Goal: Entertainment & Leisure: Consume media (video, audio)

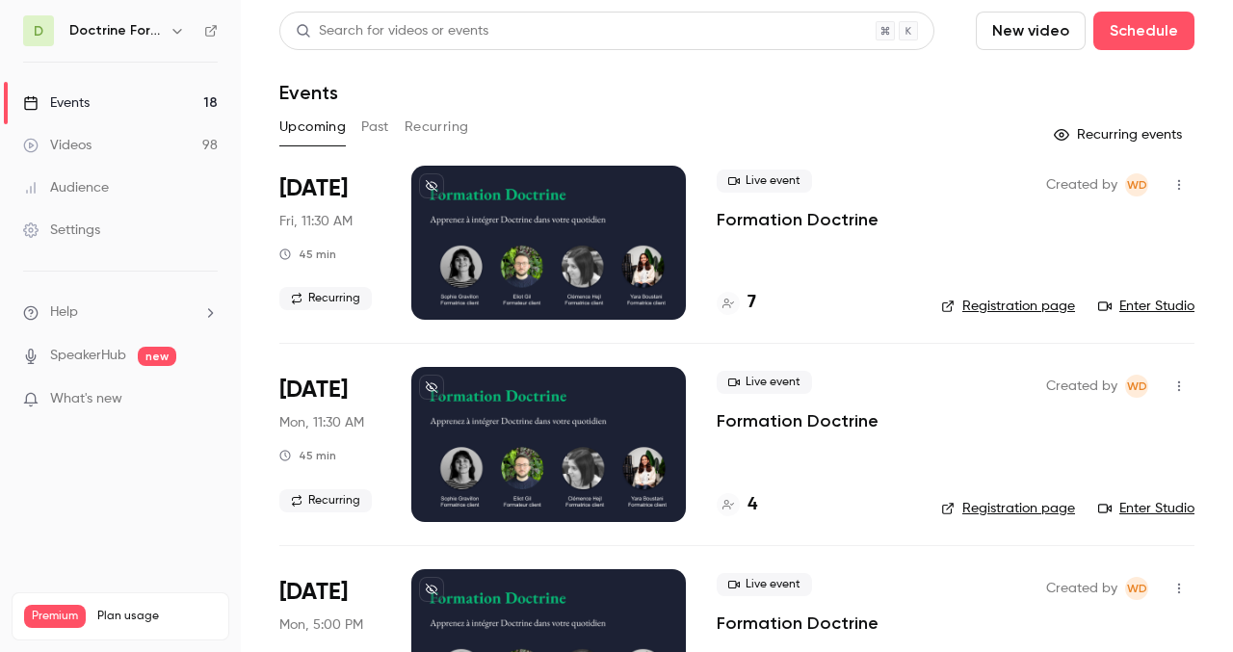
click at [165, 36] on div "Doctrine Formation Avocats" at bounding box center [128, 30] width 119 height 23
click at [172, 31] on icon "button" at bounding box center [177, 30] width 15 height 15
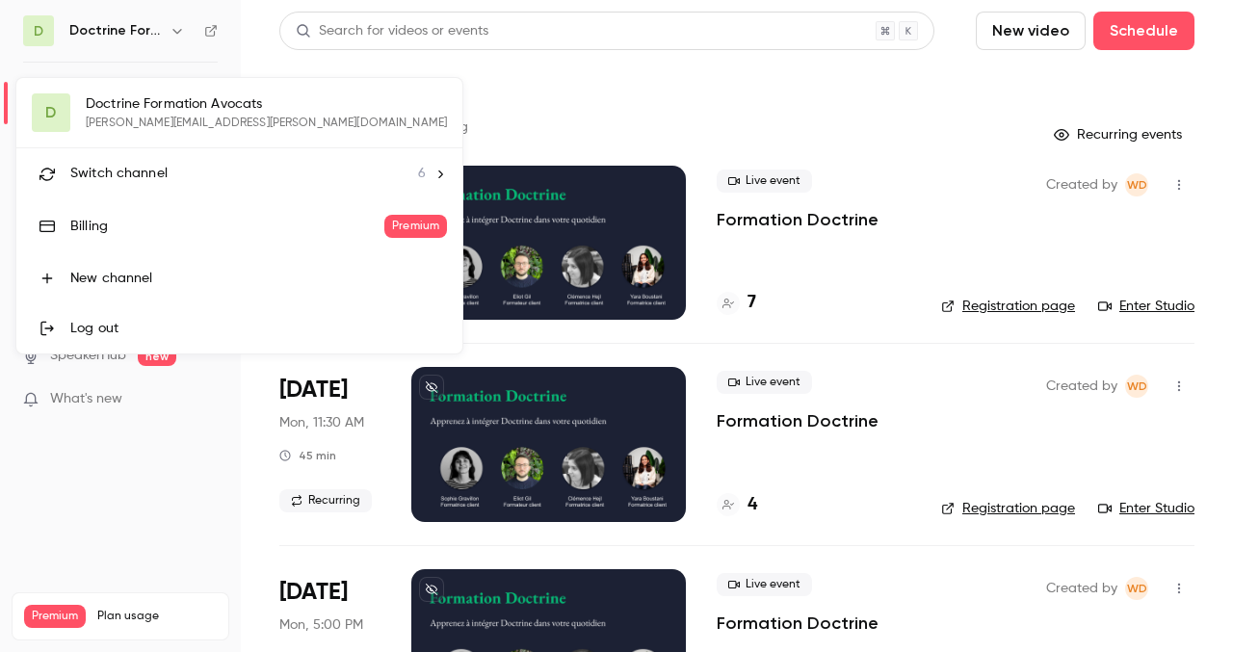
click at [145, 169] on span "Switch channel" at bounding box center [118, 174] width 97 height 20
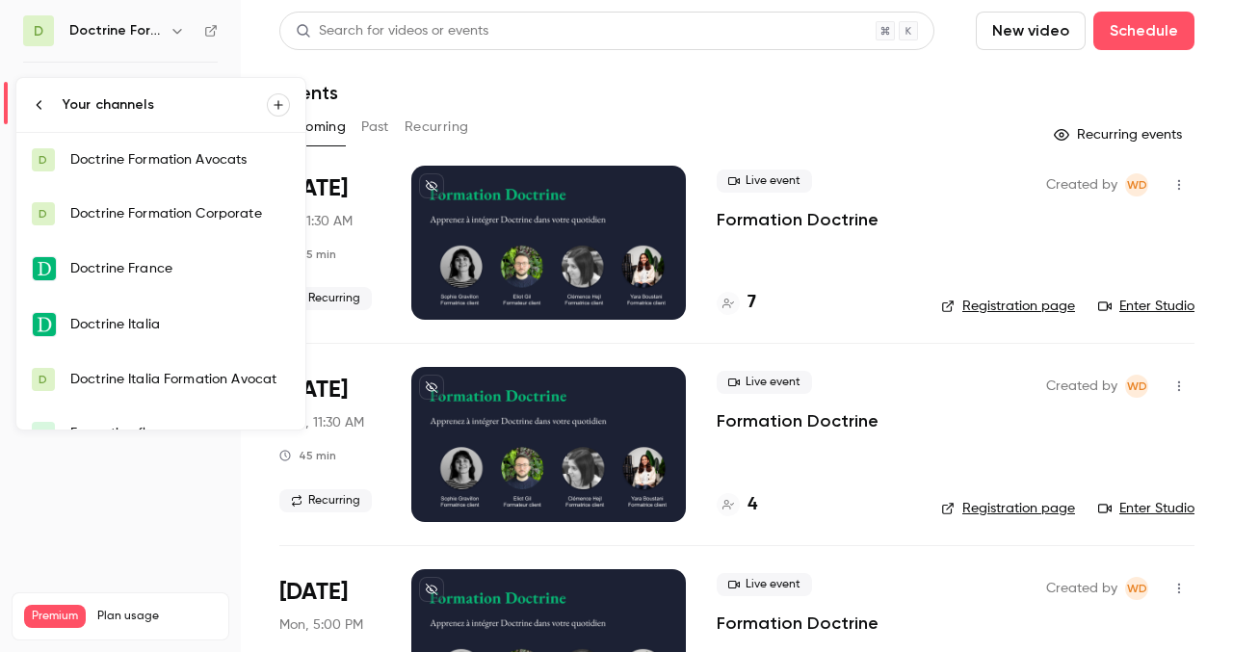
click at [144, 220] on div "Doctrine Formation Corporate" at bounding box center [180, 213] width 220 height 19
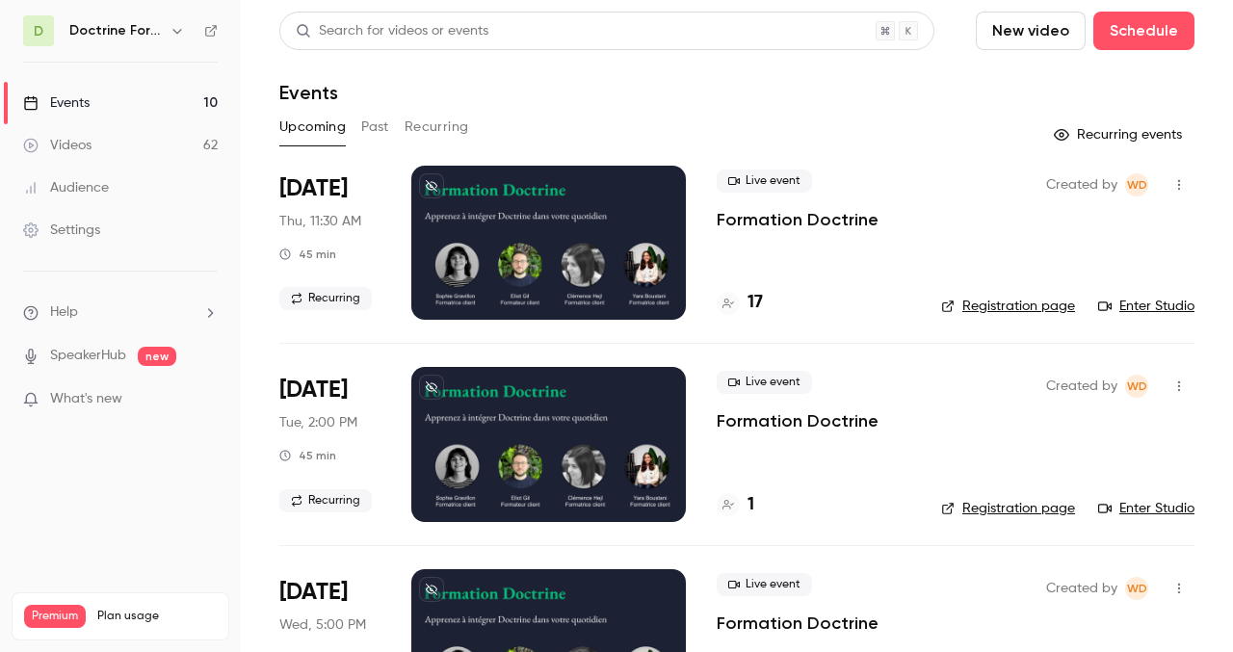
click at [369, 125] on button "Past" at bounding box center [375, 127] width 28 height 31
click at [532, 242] on div at bounding box center [548, 243] width 275 height 154
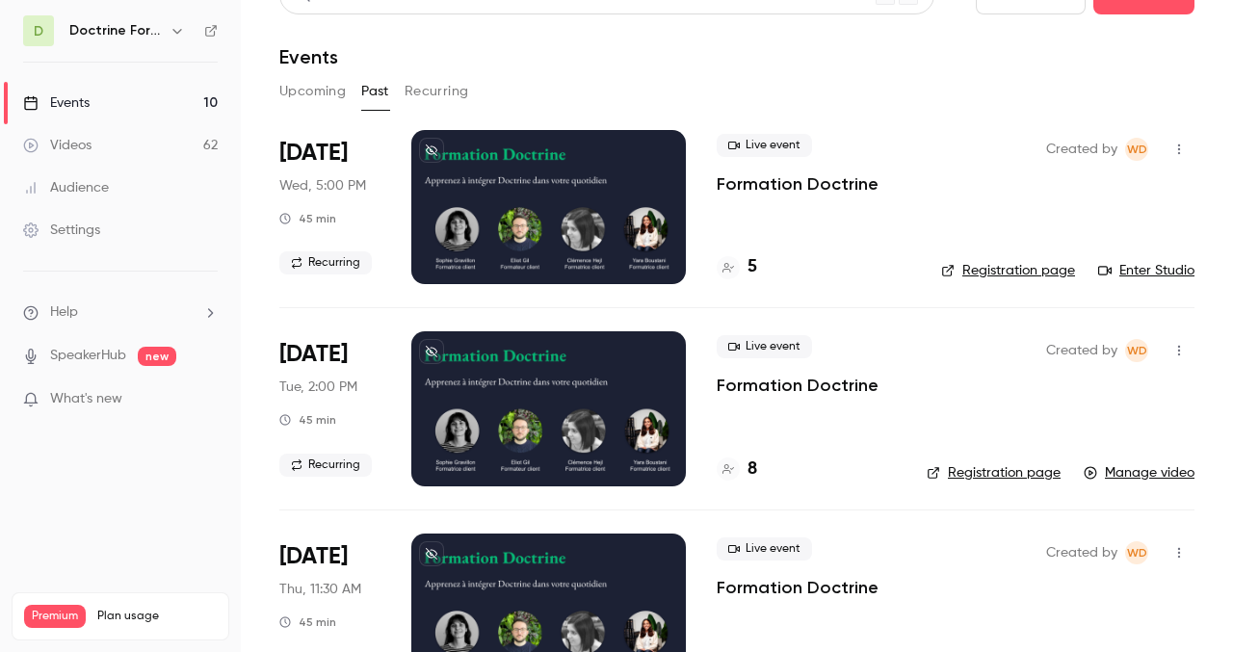
scroll to position [51, 0]
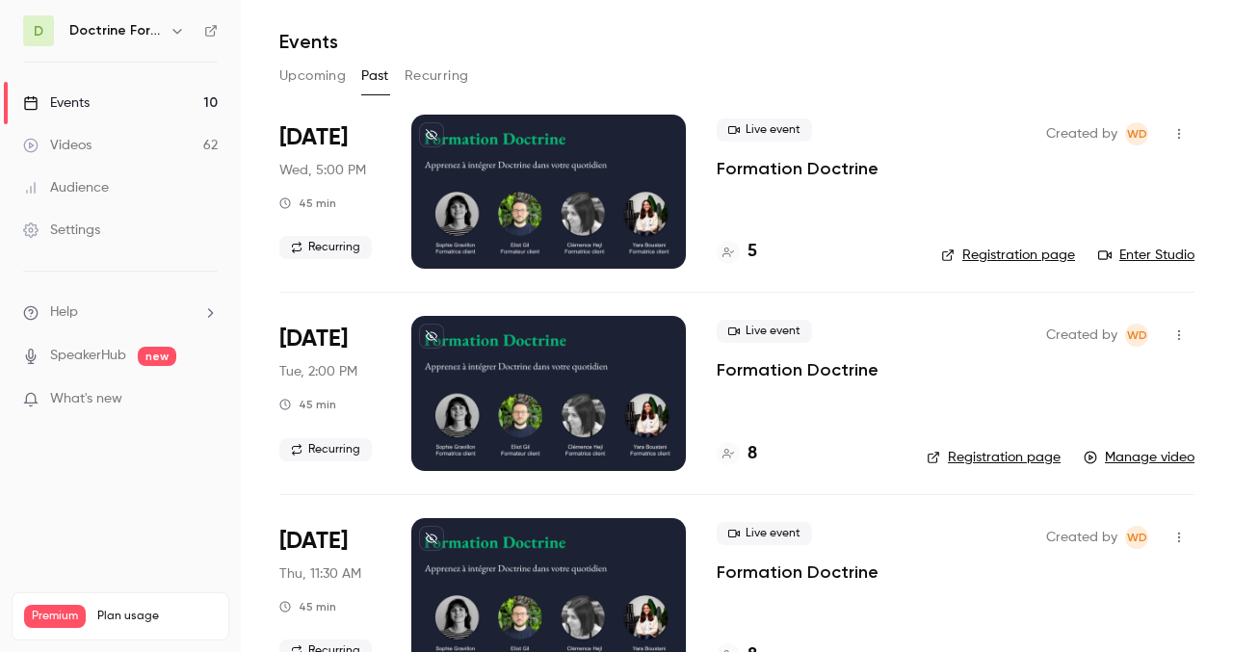
click at [536, 202] on div at bounding box center [548, 192] width 275 height 154
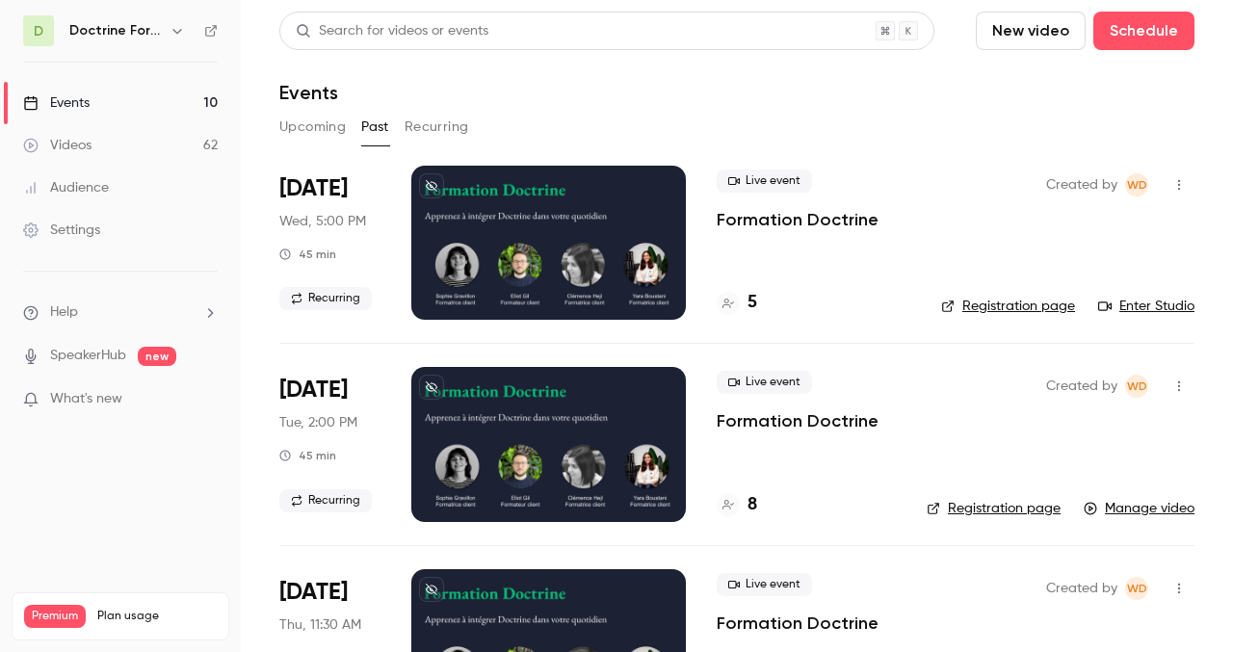
click at [321, 125] on button "Upcoming" at bounding box center [312, 127] width 66 height 31
click at [380, 133] on button "Past" at bounding box center [375, 127] width 28 height 31
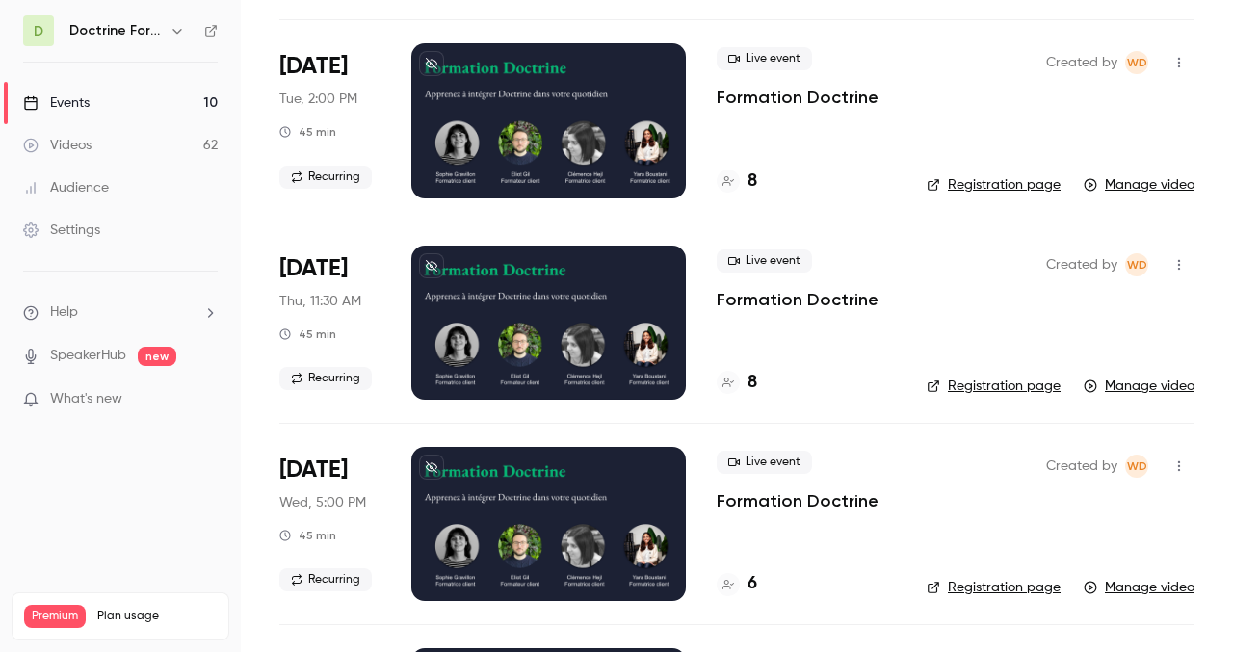
scroll to position [325, 0]
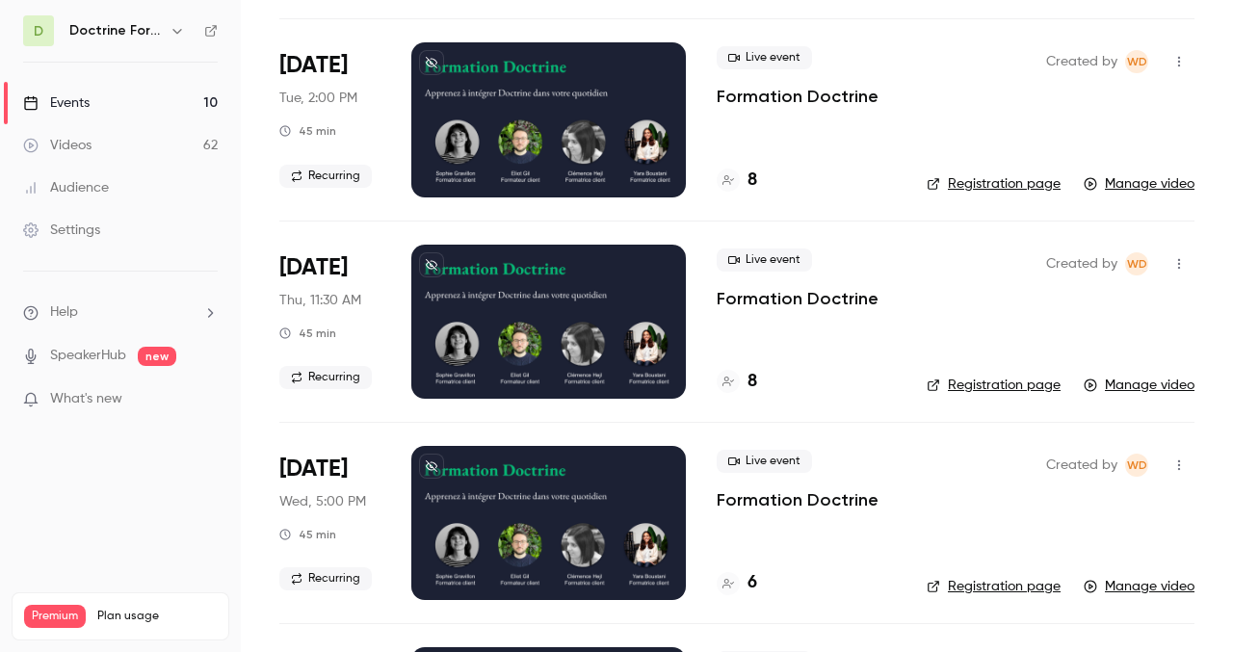
click at [500, 314] on div at bounding box center [548, 322] width 275 height 154
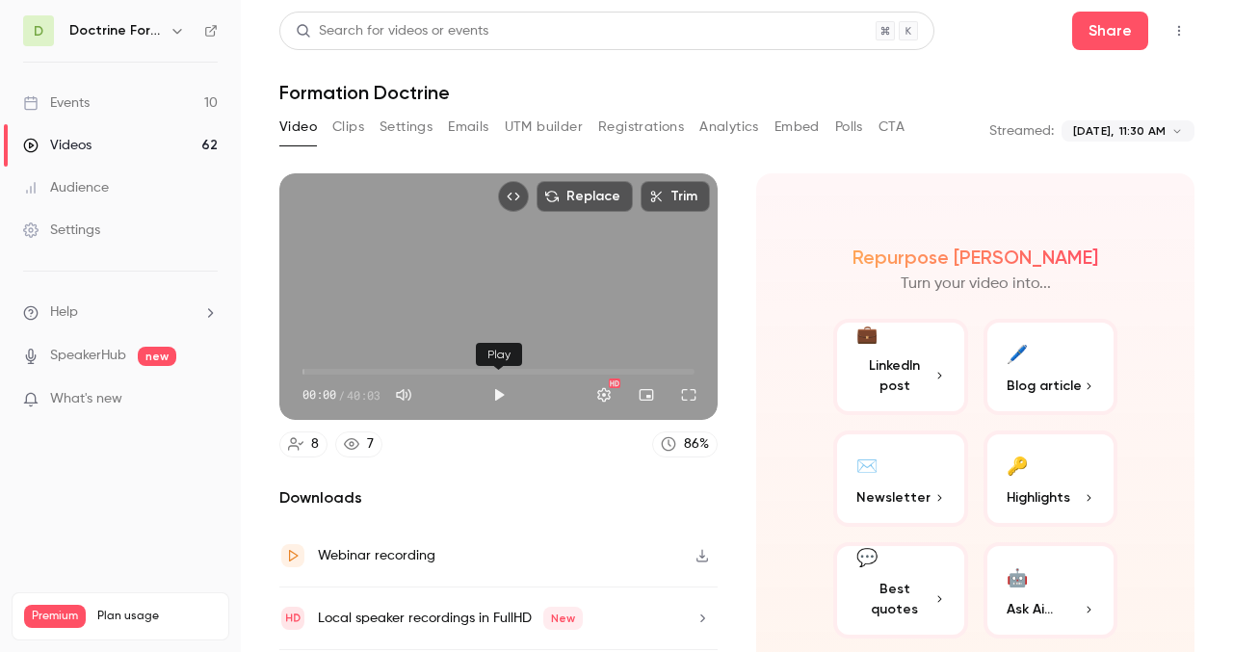
click at [499, 388] on button "Play" at bounding box center [499, 395] width 39 height 39
click at [607, 399] on button "Settings" at bounding box center [604, 395] width 39 height 39
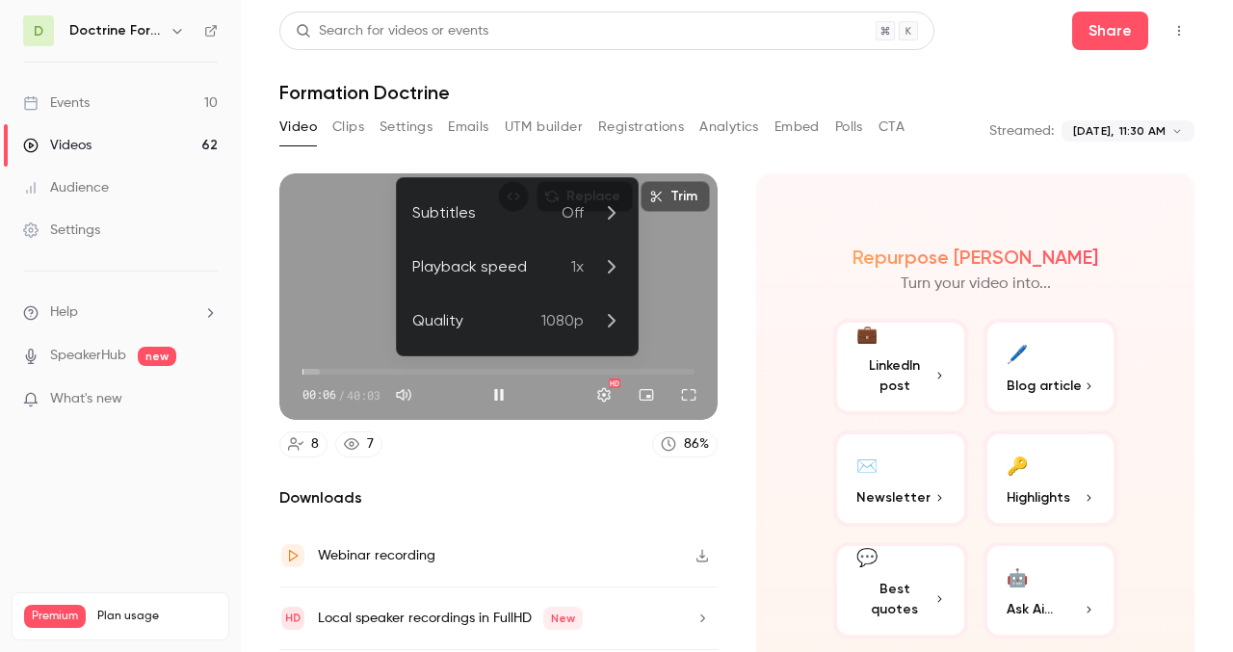
click at [524, 259] on div "Playback speed" at bounding box center [491, 266] width 159 height 23
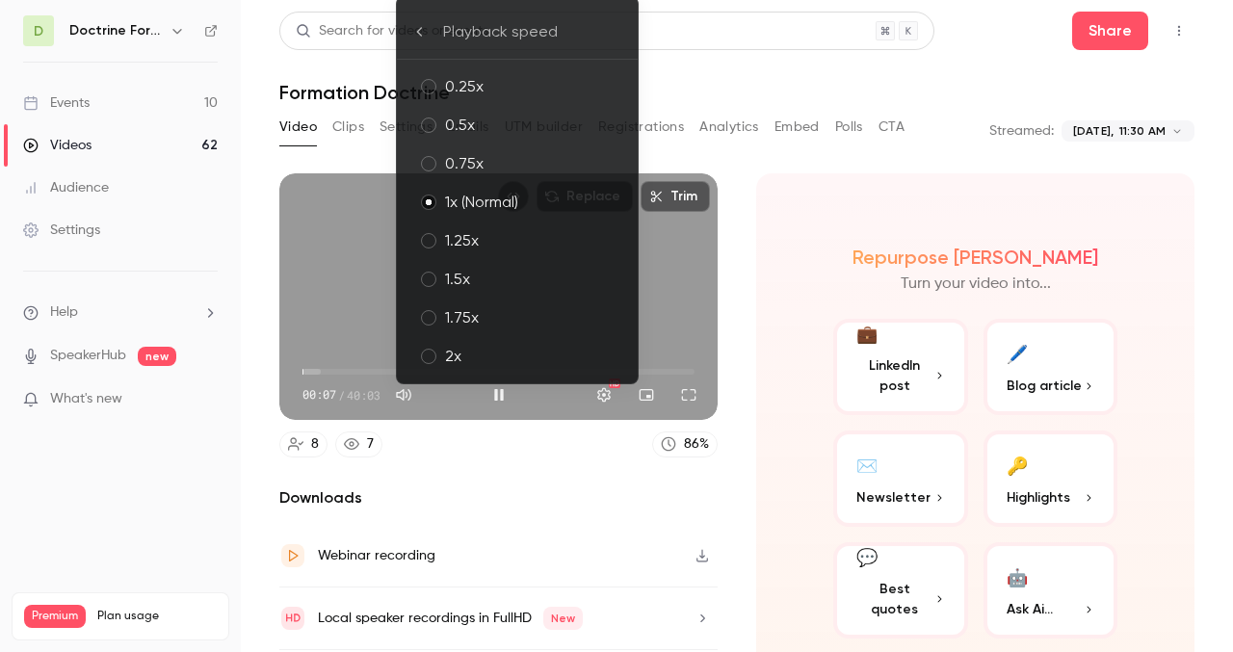
click at [509, 348] on div "2x" at bounding box center [533, 356] width 177 height 23
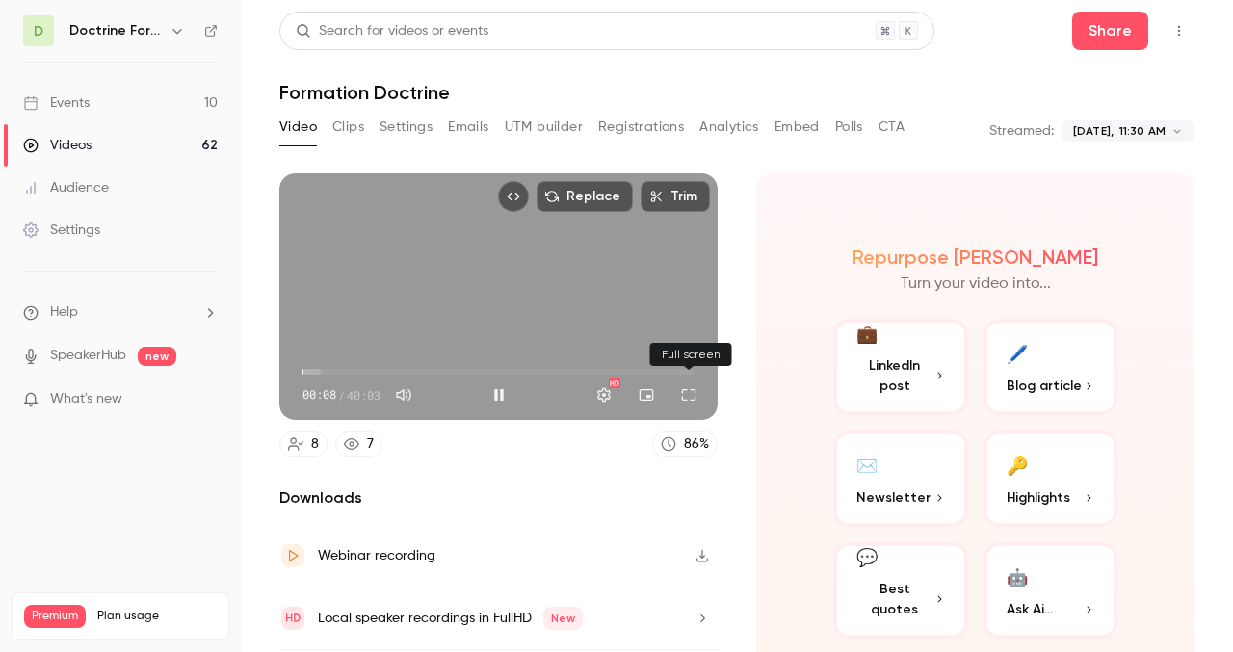
click at [693, 390] on button "Full screen" at bounding box center [689, 395] width 39 height 39
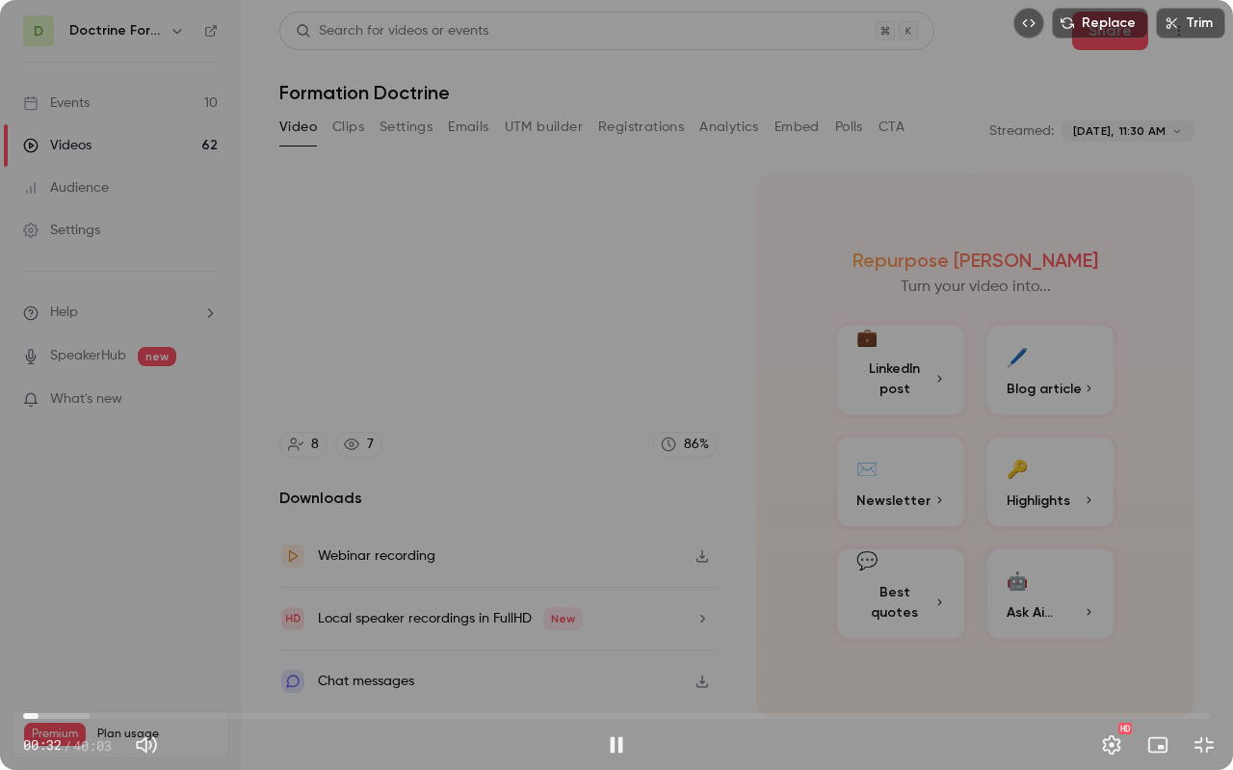
click at [330, 382] on div "Replace Trim 00:32 00:32 / 40:03 HD" at bounding box center [616, 385] width 1233 height 770
click at [529, 361] on div "Replace Trim 00:32 00:32 / 40:03 HD" at bounding box center [616, 385] width 1233 height 770
click at [614, 651] on button "Pause" at bounding box center [616, 745] width 39 height 39
click at [614, 651] on button "Play" at bounding box center [616, 745] width 39 height 39
click at [63, 651] on span "00:37" at bounding box center [616, 716] width 1187 height 31
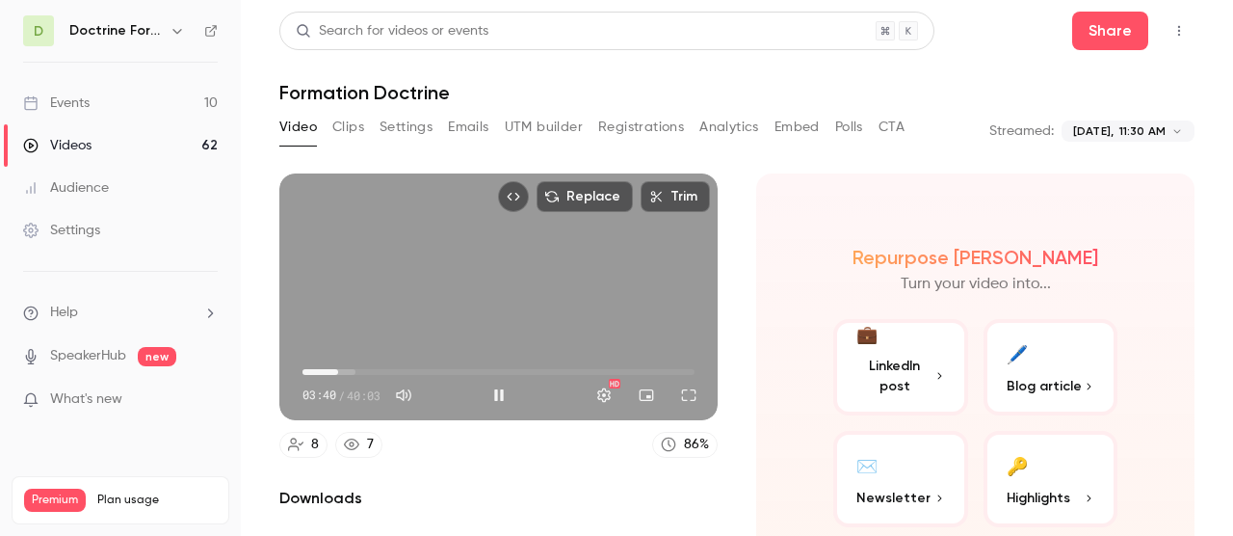
click at [354, 370] on span "03:40" at bounding box center [499, 372] width 392 height 31
click at [497, 312] on div "Replace Trim 06:44 06:44 / 40:03 HD" at bounding box center [498, 296] width 438 height 247
type input "*****"
